Goal: Information Seeking & Learning: Learn about a topic

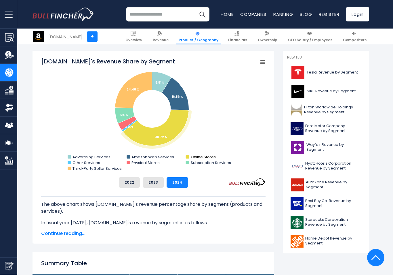
scroll to position [151, 0]
click at [203, 156] on text "Online Stores" at bounding box center [203, 156] width 25 height 5
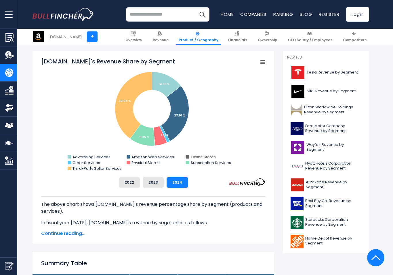
click at [205, 155] on text "Online Stores" at bounding box center [203, 156] width 25 height 5
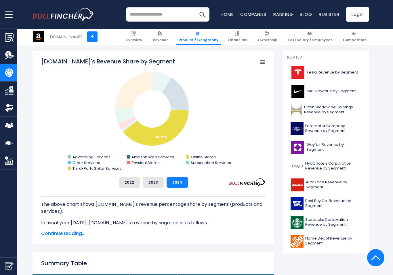
click at [207, 176] on div "Amazon.com's Revenue Share by Segment Created with Highcharts 12.1.2 Chart cont…" at bounding box center [153, 122] width 224 height 130
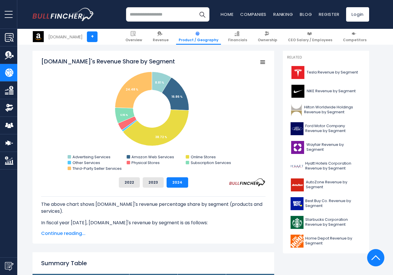
click at [131, 184] on button "2022" at bounding box center [129, 182] width 21 height 10
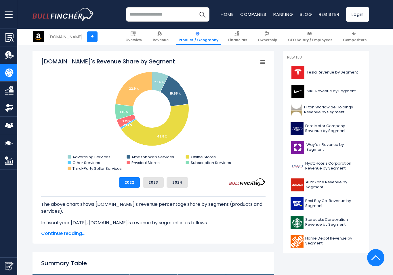
click at [178, 181] on button "2024" at bounding box center [178, 182] width 22 height 10
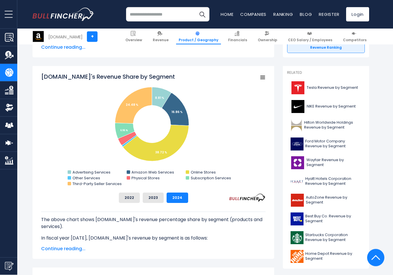
scroll to position [136, 0]
click at [91, 171] on text "Advertising Services" at bounding box center [92, 171] width 38 height 5
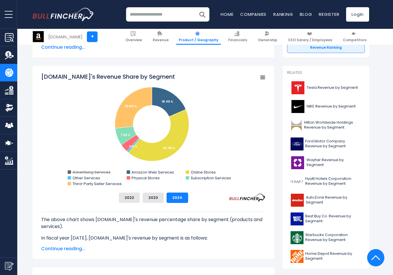
click at [95, 170] on text "Advertising Services" at bounding box center [92, 171] width 38 height 5
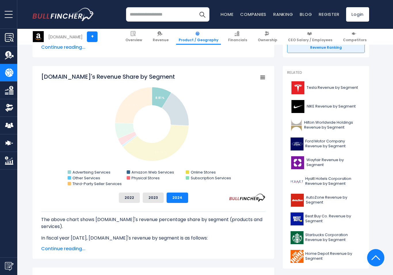
click at [87, 212] on div "The above chart shows Amazon.com's revenue percentage share by segment (product…" at bounding box center [153, 273] width 224 height 124
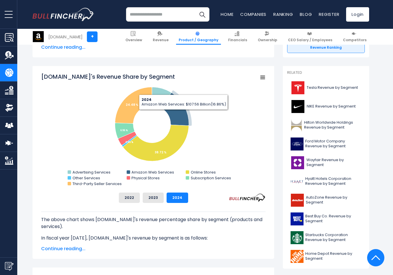
click at [183, 114] on icon "Amazon.com's Revenue Share by Segment" at bounding box center [175, 109] width 27 height 33
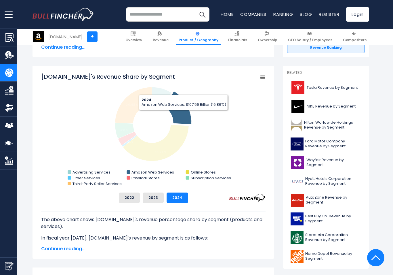
click at [173, 149] on icon "Amazon.com's Revenue Share by Segment" at bounding box center [156, 143] width 66 height 36
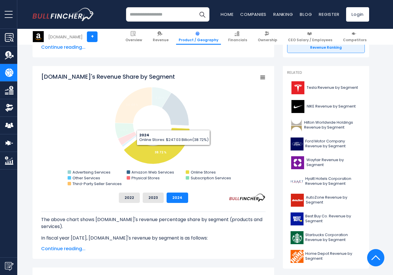
click at [230, 116] on rect "Amazon.com's Revenue Share by Segment" at bounding box center [153, 130] width 224 height 115
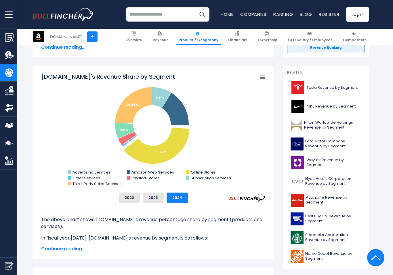
click at [215, 142] on rect "Amazon.com's Revenue Share by Segment" at bounding box center [153, 130] width 224 height 115
click at [220, 149] on rect "Amazon.com's Revenue Share by Segment" at bounding box center [153, 130] width 224 height 115
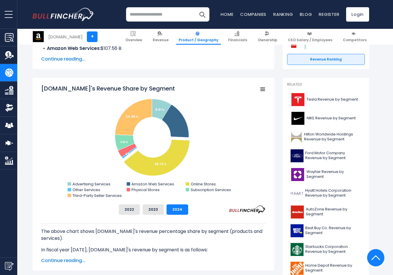
scroll to position [116, 0]
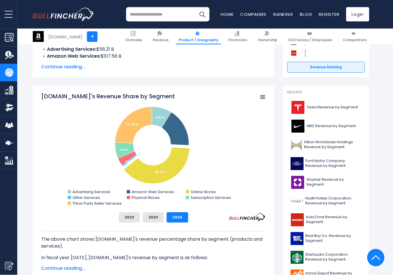
click at [226, 148] on rect "Amazon.com's Revenue Share by Segment" at bounding box center [153, 149] width 224 height 115
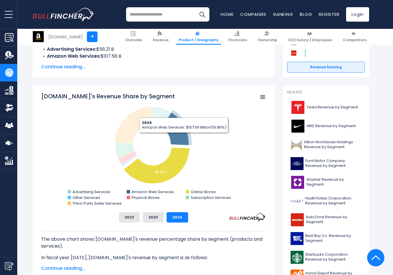
click at [184, 137] on icon "Amazon.com's Revenue Share by Segment" at bounding box center [175, 129] width 27 height 33
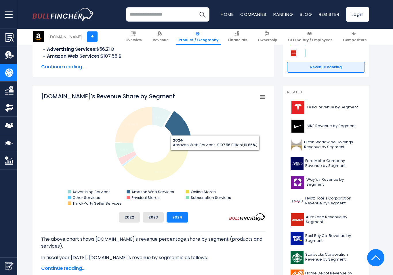
click at [226, 158] on rect "Amazon.com's Revenue Share by Segment" at bounding box center [153, 149] width 224 height 115
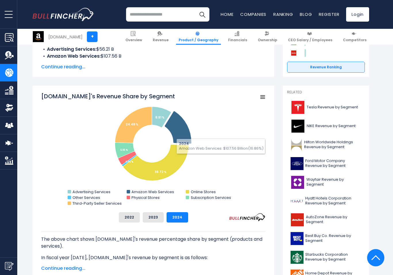
click at [217, 171] on rect "Amazon.com's Revenue Share by Segment" at bounding box center [153, 149] width 224 height 115
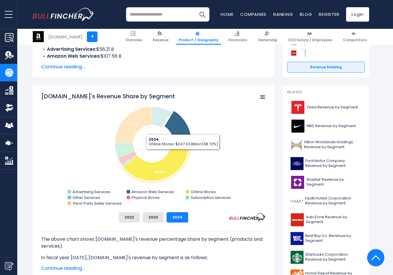
click at [183, 154] on icon "Amazon.com's Revenue Share by Segment" at bounding box center [156, 162] width 66 height 36
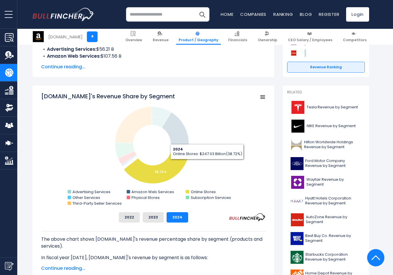
click at [218, 168] on rect "Amazon.com's Revenue Share by Segment" at bounding box center [153, 149] width 224 height 115
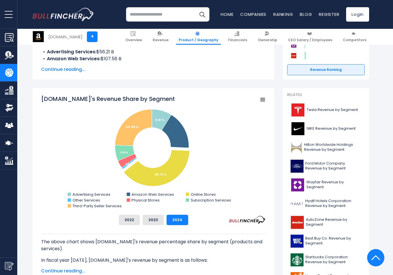
scroll to position [112, 0]
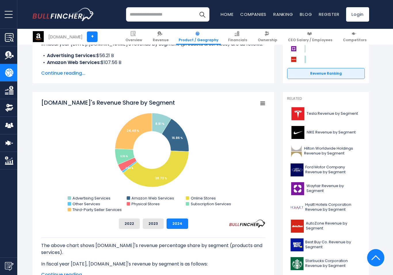
scroll to position [126, 0]
